Goal: Find specific page/section: Locate a particular part of the current website

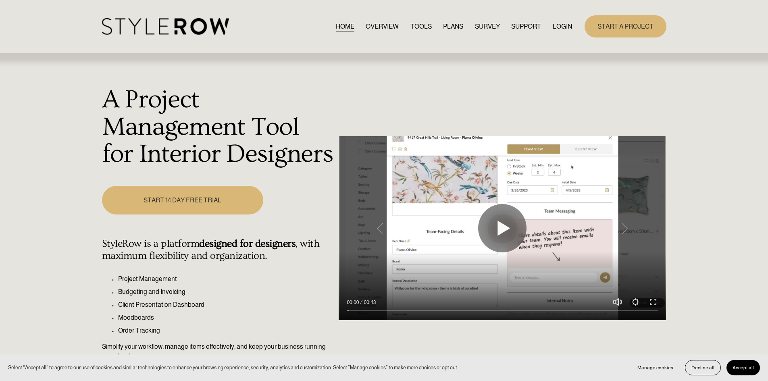
click at [559, 27] on link "LOGIN" at bounding box center [562, 26] width 19 height 11
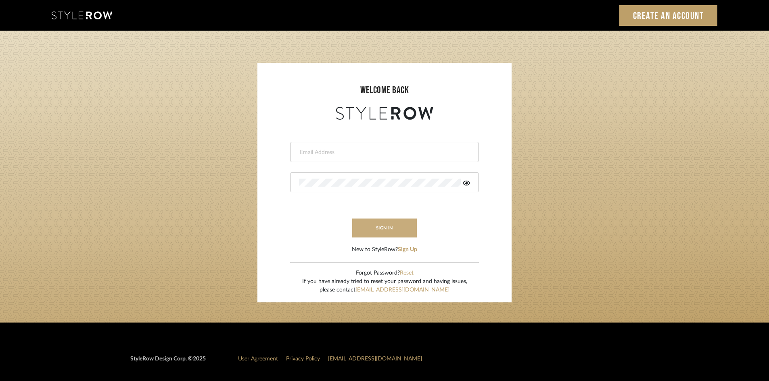
type input "lewisrosedesign@gmail.com"
click at [390, 230] on button "sign in" at bounding box center [384, 228] width 65 height 19
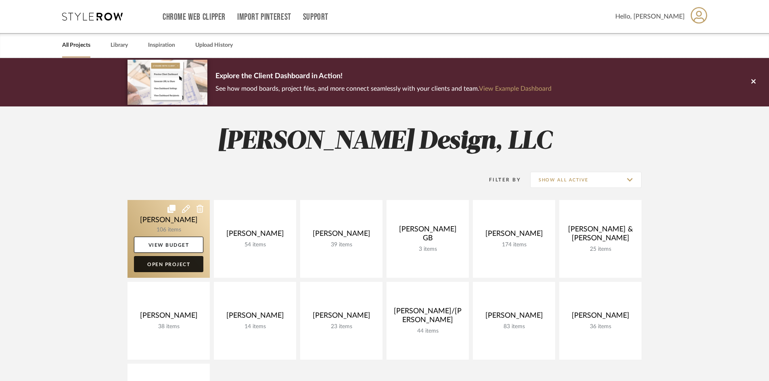
click at [154, 265] on link "Open Project" at bounding box center [168, 264] width 69 height 16
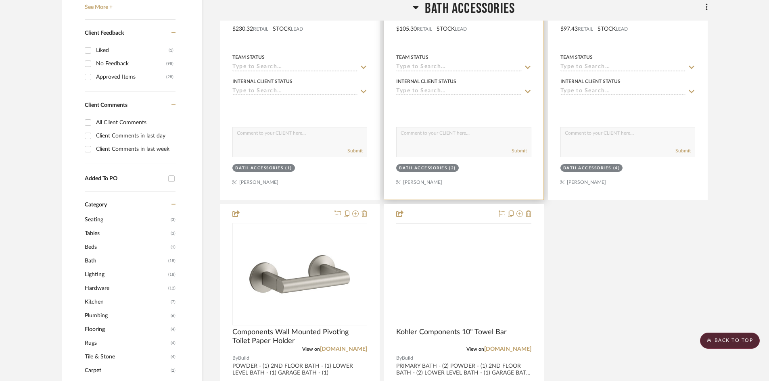
scroll to position [565, 0]
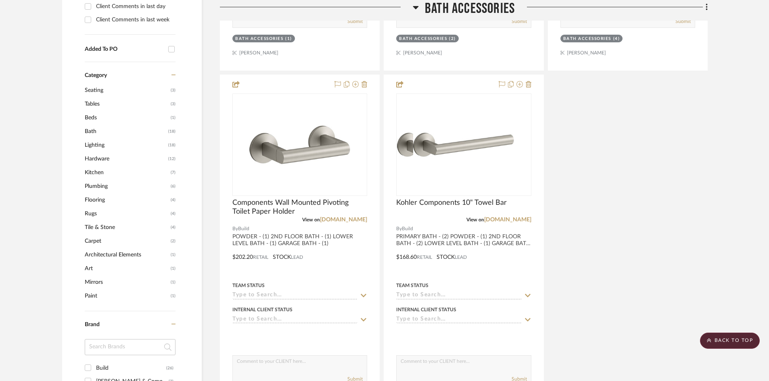
click at [490, 8] on span "BATH ACCESSORIES" at bounding box center [470, 8] width 90 height 17
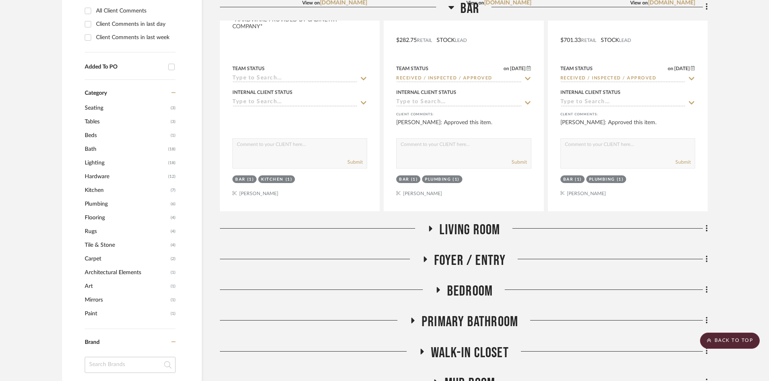
scroll to position [242, 0]
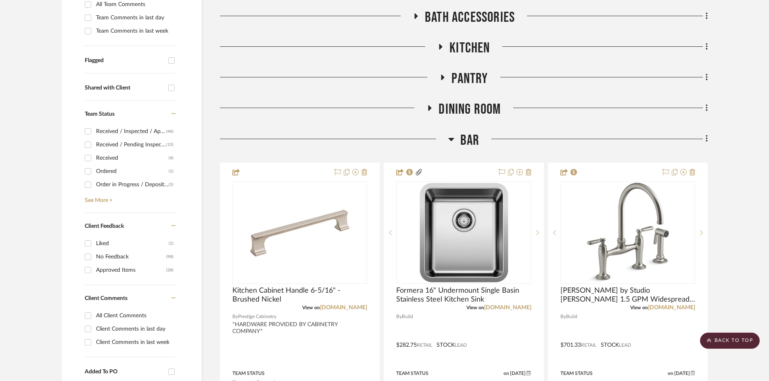
click at [467, 141] on span "Bar" at bounding box center [469, 140] width 19 height 17
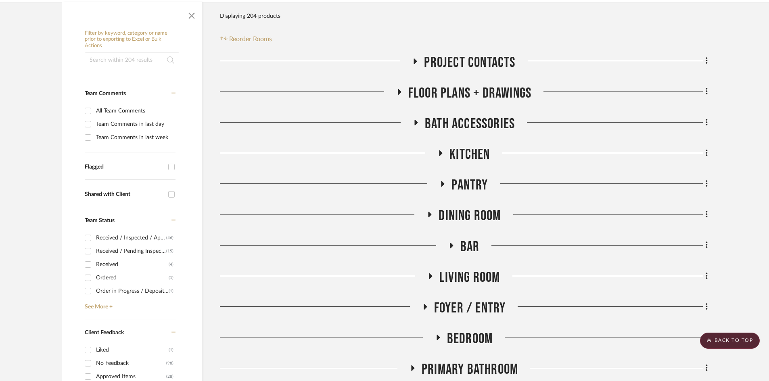
scroll to position [121, 0]
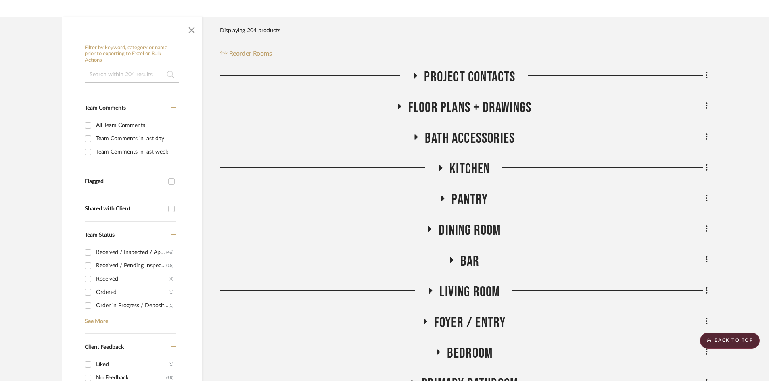
click at [473, 166] on span "Kitchen" at bounding box center [469, 169] width 40 height 17
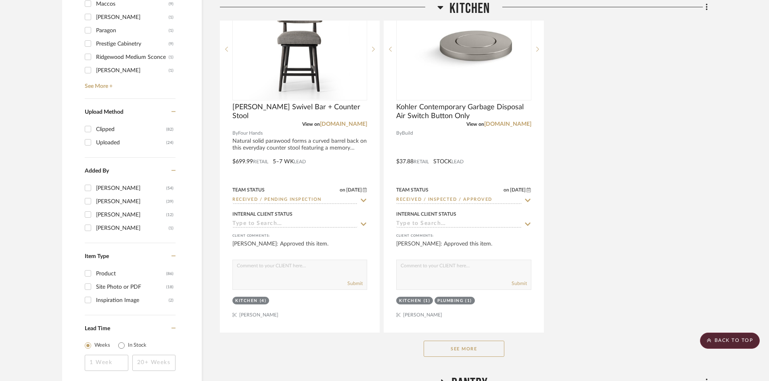
scroll to position [1170, 0]
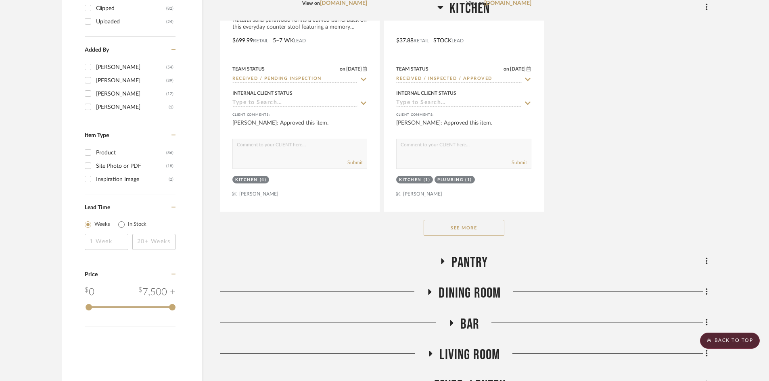
click at [482, 226] on button "See More" at bounding box center [463, 228] width 81 height 16
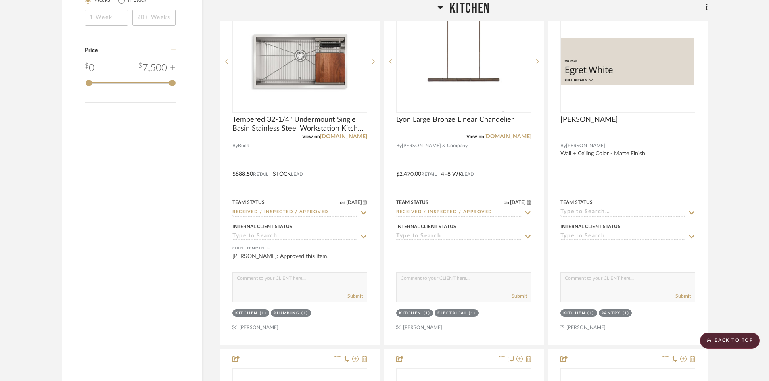
scroll to position [1412, 0]
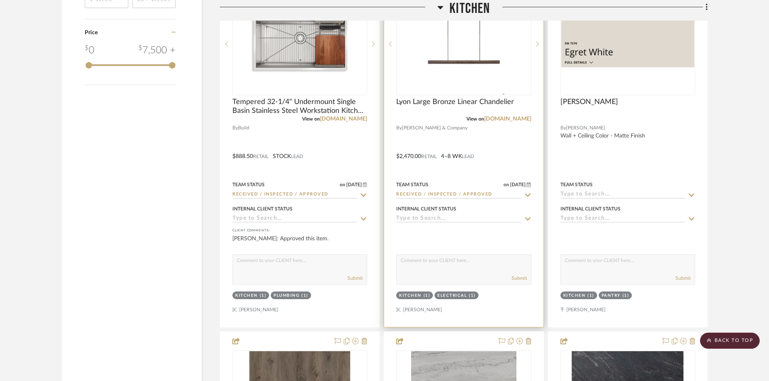
click at [473, 141] on div at bounding box center [463, 150] width 159 height 353
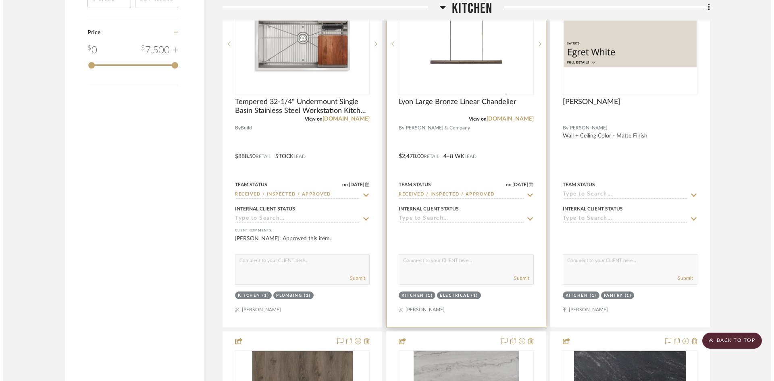
scroll to position [0, 0]
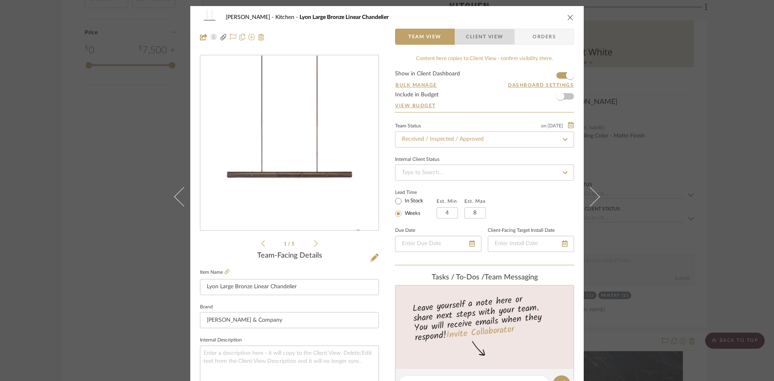
click at [473, 41] on span "Client View" at bounding box center [484, 37] width 37 height 16
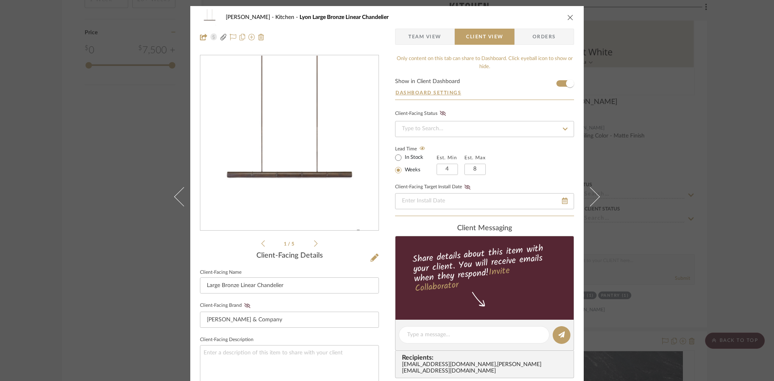
click at [567, 19] on icon "close" at bounding box center [570, 17] width 6 height 6
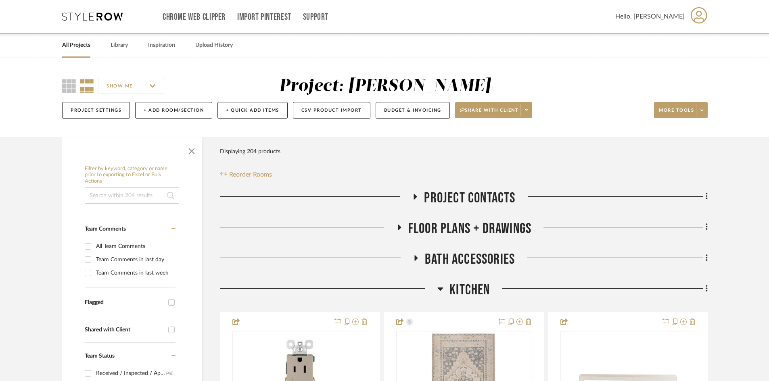
click at [111, 15] on icon at bounding box center [92, 17] width 60 height 8
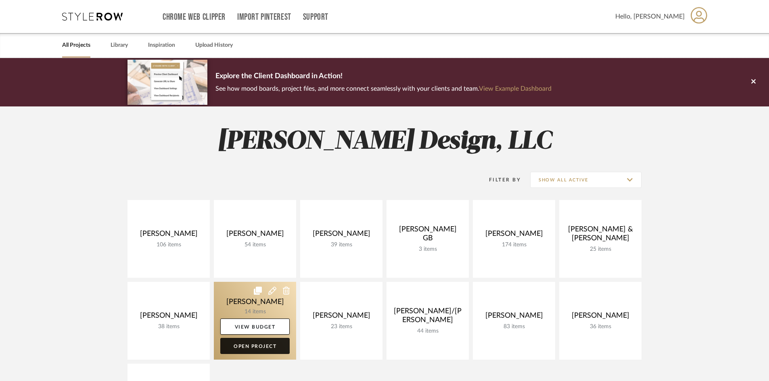
click at [270, 348] on link "Open Project" at bounding box center [254, 346] width 69 height 16
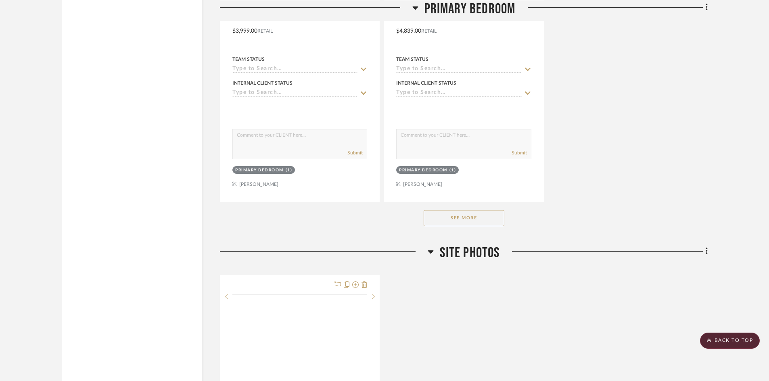
scroll to position [1170, 0]
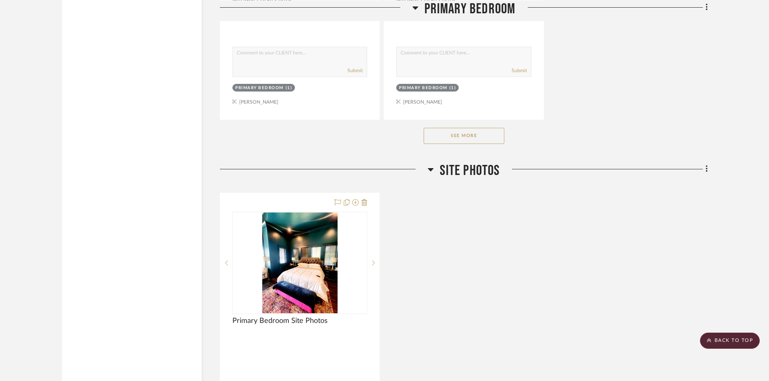
click at [469, 140] on button "See More" at bounding box center [463, 136] width 81 height 16
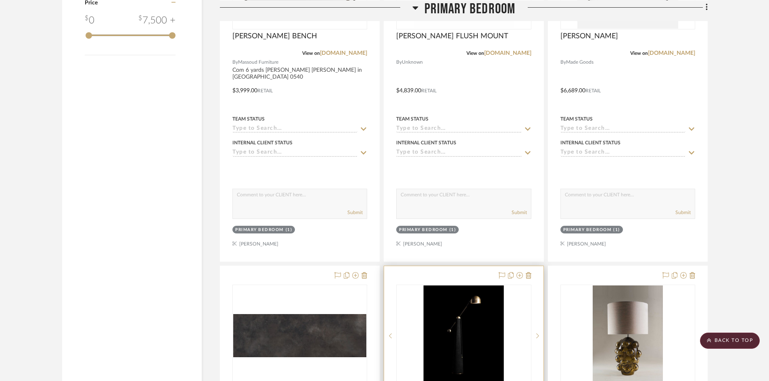
scroll to position [1049, 0]
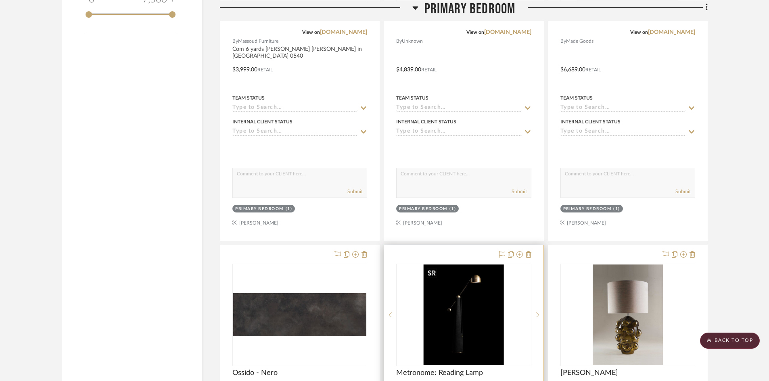
click at [465, 327] on img "0" at bounding box center [463, 315] width 80 height 101
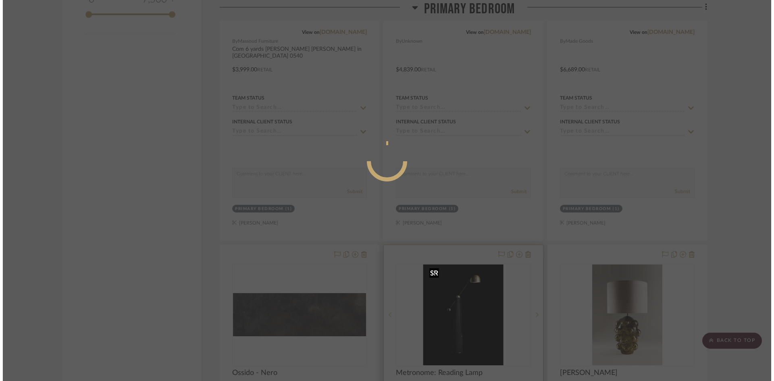
scroll to position [0, 0]
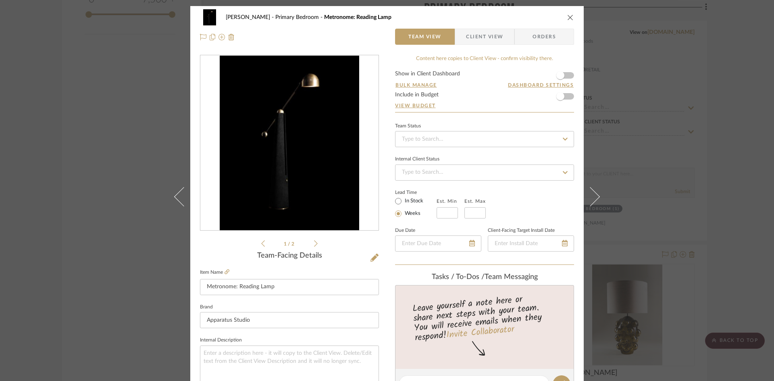
click at [300, 181] on img "0" at bounding box center [290, 143] width 140 height 175
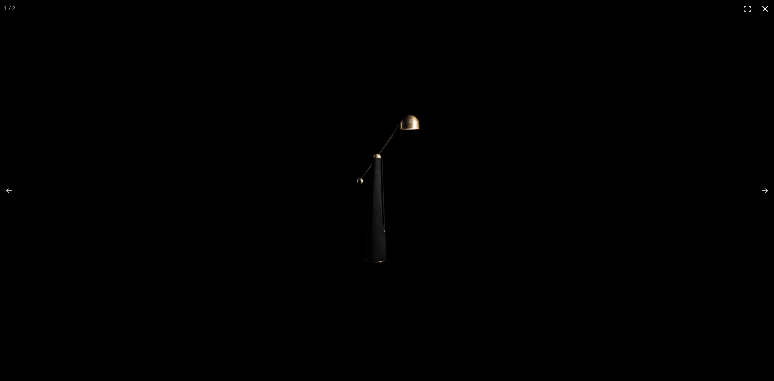
click at [768, 9] on button at bounding box center [766, 9] width 18 height 18
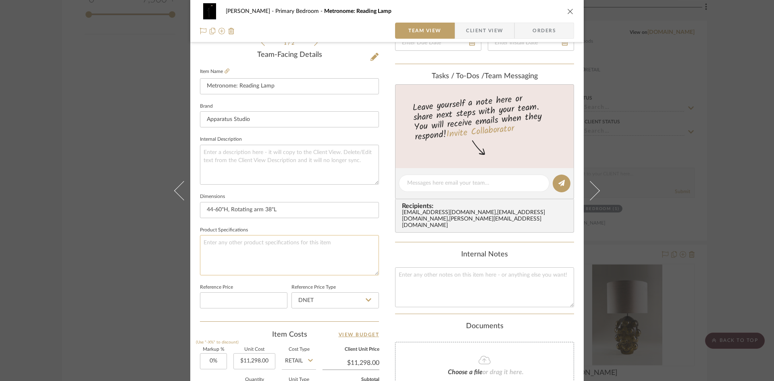
scroll to position [202, 0]
drag, startPoint x: 202, startPoint y: 208, endPoint x: 225, endPoint y: 210, distance: 23.5
click at [225, 210] on input "44-60"H, Rotating arm 38"L" at bounding box center [289, 209] width 179 height 16
click at [203, 209] on input "44-60"H, Rotating arm 38"L" at bounding box center [289, 209] width 179 height 16
drag, startPoint x: 229, startPoint y: 208, endPoint x: 300, endPoint y: 211, distance: 71.5
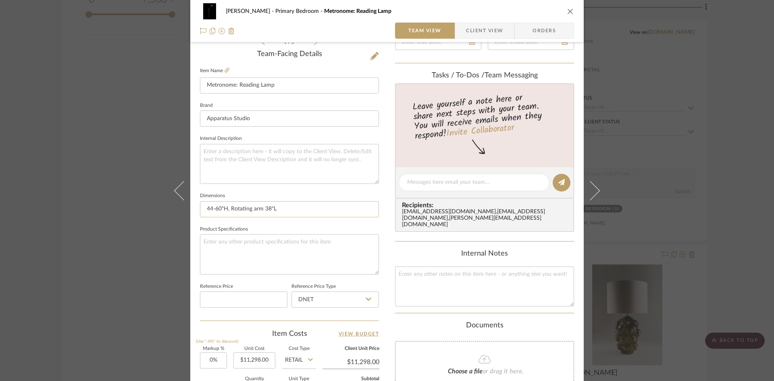
click at [300, 211] on input "44-60"H, Rotating arm 38"L" at bounding box center [289, 209] width 179 height 16
click at [296, 209] on input "44-60"H, Rotating arm 38"L" at bounding box center [289, 209] width 179 height 16
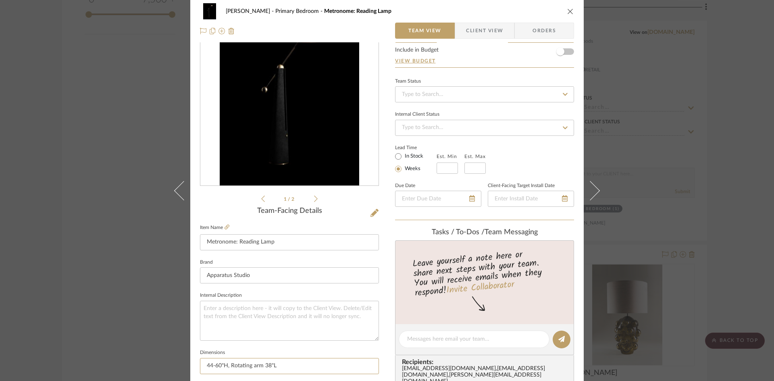
scroll to position [0, 0]
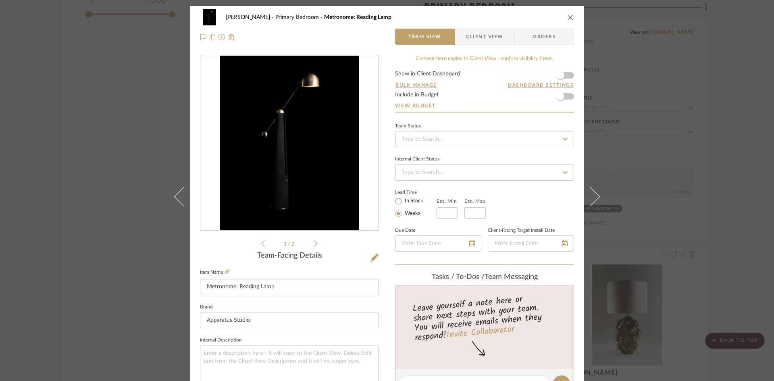
click at [567, 17] on icon "close" at bounding box center [570, 17] width 6 height 6
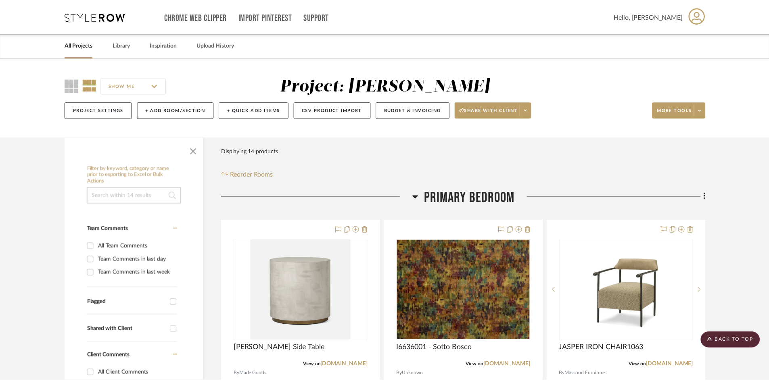
scroll to position [1049, 0]
